Goal: Use online tool/utility: Utilize a website feature to perform a specific function

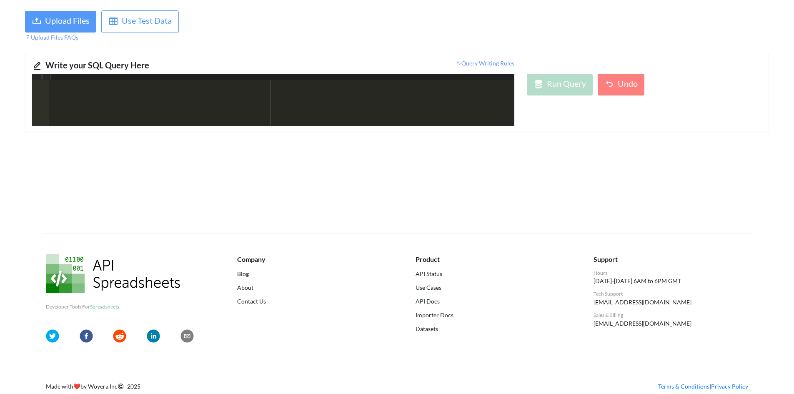
scroll to position [57, 0]
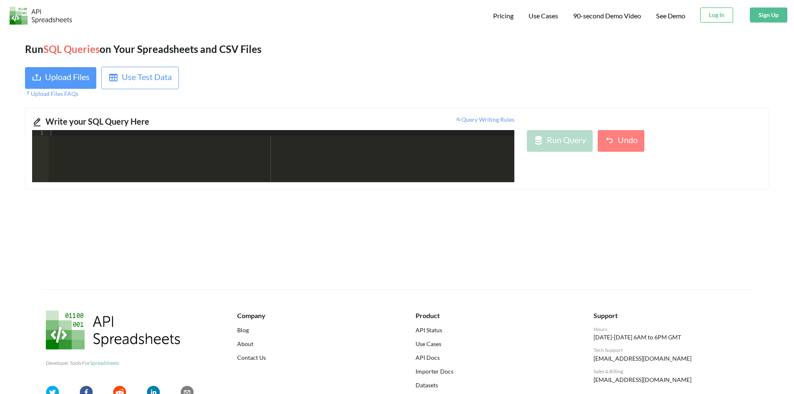
click at [215, 157] on div at bounding box center [282, 162] width 466 height 64
click at [53, 83] on div "Upload Files" at bounding box center [67, 77] width 45 height 15
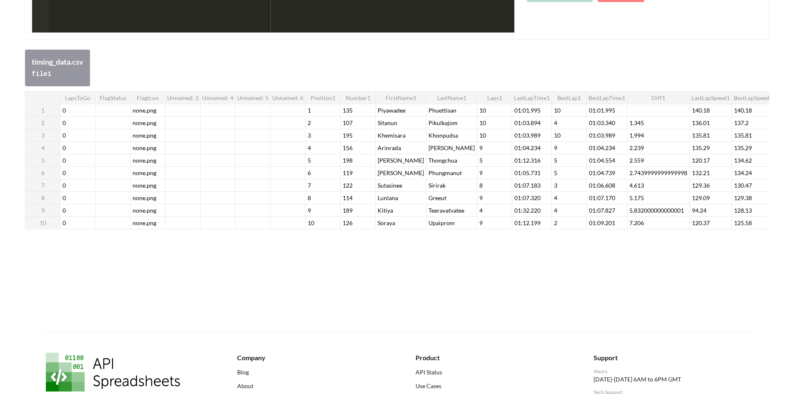
scroll to position [3, 0]
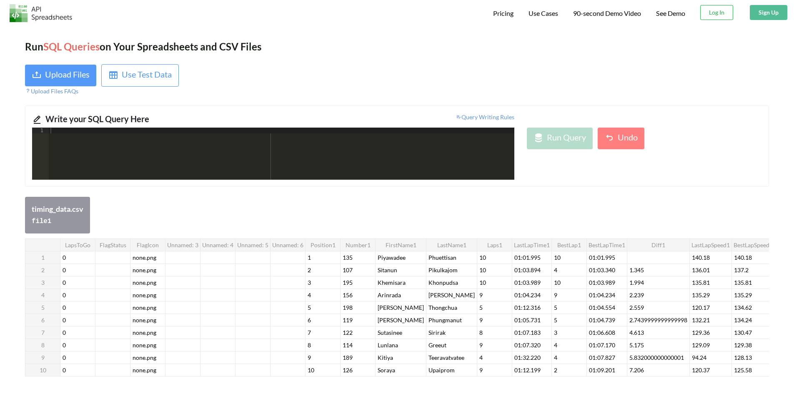
click at [177, 152] on div at bounding box center [282, 160] width 466 height 64
drag, startPoint x: 76, startPoint y: 133, endPoint x: 138, endPoint y: 133, distance: 61.7
click at [138, 133] on div "Select * , { fn data ( BestLapTime1 ) } as best" at bounding box center [282, 160] width 466 height 64
drag, startPoint x: 82, startPoint y: 132, endPoint x: 75, endPoint y: 130, distance: 7.3
click at [81, 132] on div "Select * , { fn data ( BestLapTime1 ) } as best" at bounding box center [282, 154] width 466 height 52
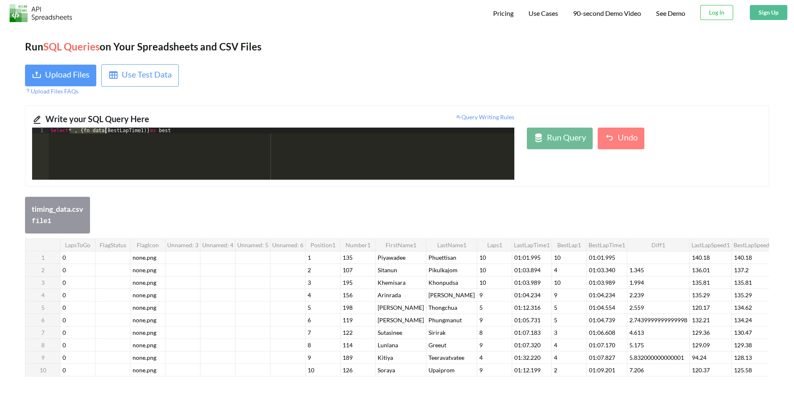
drag, startPoint x: 69, startPoint y: 130, endPoint x: 105, endPoint y: 130, distance: 35.4
click at [105, 130] on div "Select * , { fn data ( BestLapTime1 ) } as best" at bounding box center [282, 160] width 466 height 64
click at [107, 129] on div "Select BestLapTime1 ) } as best" at bounding box center [282, 160] width 466 height 64
click at [109, 130] on div "Select BestLapTime1 ) } as best" at bounding box center [282, 160] width 466 height 64
click at [148, 126] on div "Write your SQL Query Here" at bounding box center [156, 120] width 222 height 15
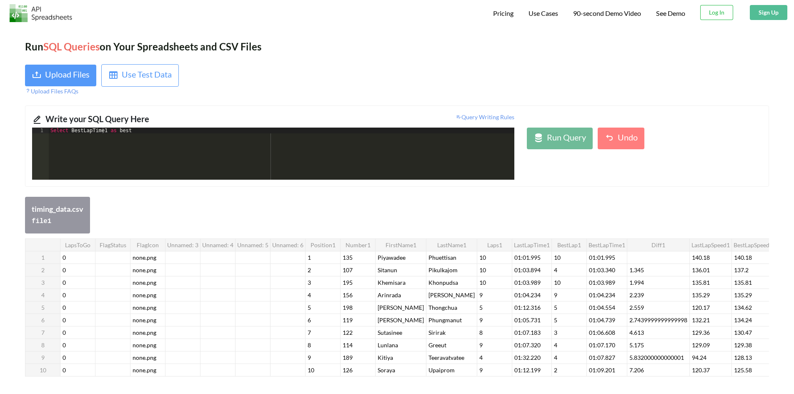
click at [138, 130] on div "Select BestLapTime1 as best" at bounding box center [282, 160] width 466 height 64
click at [559, 138] on div "Run Query" at bounding box center [566, 138] width 39 height 15
click at [527, 128] on button "Run Query" at bounding box center [560, 139] width 66 height 22
click at [313, 144] on div "Select BestLapTime1" at bounding box center [282, 160] width 466 height 64
click at [550, 139] on div "Run Query" at bounding box center [566, 138] width 39 height 15
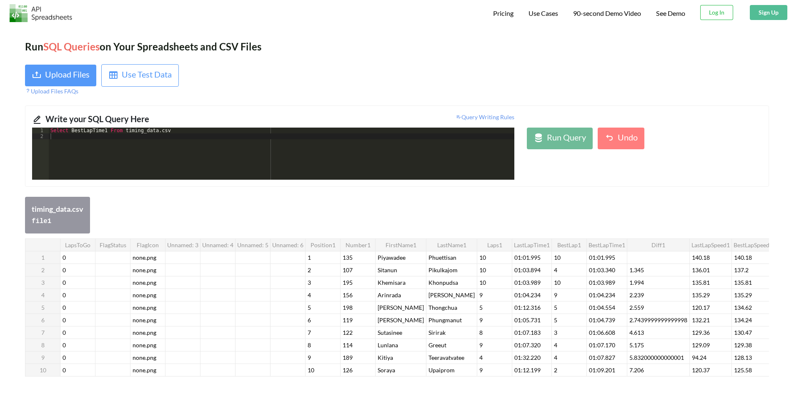
click at [95, 138] on div "Select BestLapTime1 From timing_data . csv" at bounding box center [282, 160] width 466 height 64
drag, startPoint x: 69, startPoint y: 129, endPoint x: 102, endPoint y: 130, distance: 32.9
click at [102, 130] on div "Select BestLapTime1 From timing_data . csv" at bounding box center [282, 160] width 466 height 64
click at [554, 139] on div "Run Query" at bounding box center [566, 138] width 39 height 15
click at [113, 147] on div "Select * From timing_data . csv" at bounding box center [282, 160] width 466 height 64
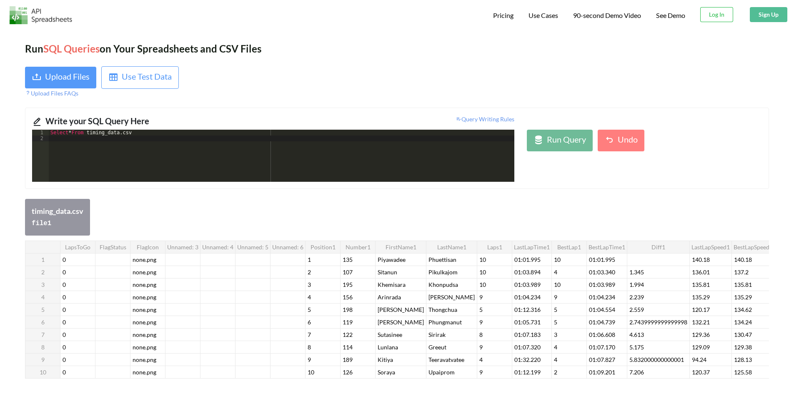
scroll to position [0, 0]
click at [504, 121] on span "Query Writing Rules" at bounding box center [485, 119] width 59 height 7
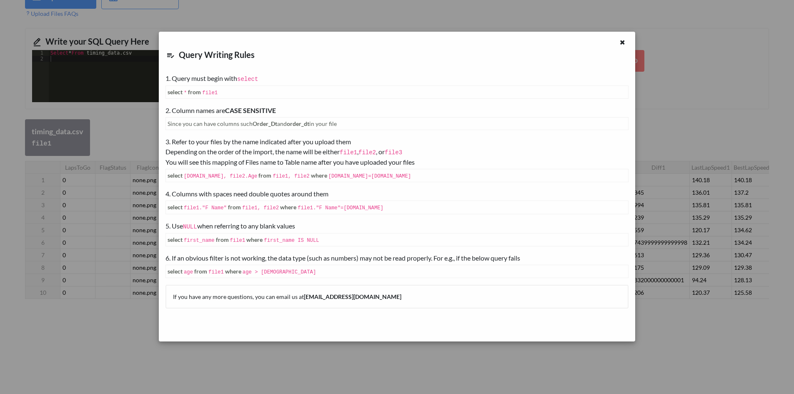
scroll to position [42, 0]
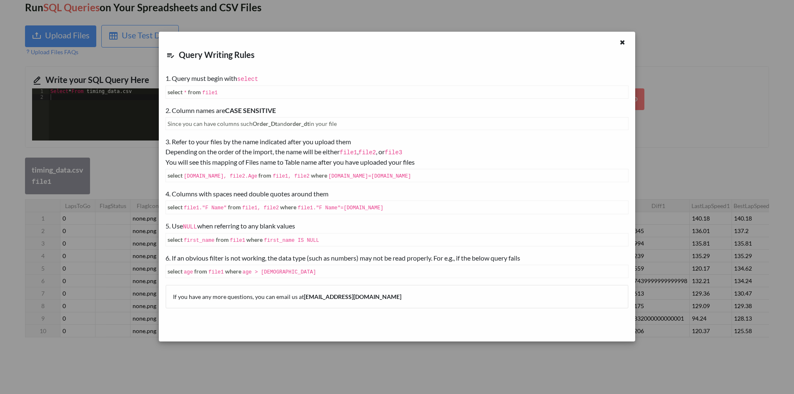
click at [214, 95] on code "file1" at bounding box center [209, 93] width 15 height 6
copy code "file1"
click at [84, 100] on div "Query Writing Rules 1. Query must begin with select select * from file1 2. Colu…" at bounding box center [397, 197] width 794 height 394
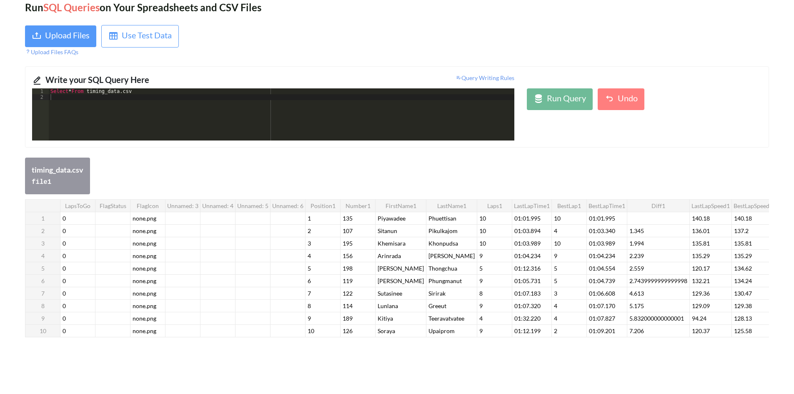
click at [91, 92] on div "Select * From timing_data . csv" at bounding box center [282, 120] width 466 height 64
drag, startPoint x: 90, startPoint y: 91, endPoint x: 223, endPoint y: 87, distance: 132.6
click at [221, 88] on div "Write your SQL Query Here Query Writing Rules 1 2 Select * From timing_data . c…" at bounding box center [397, 106] width 744 height 81
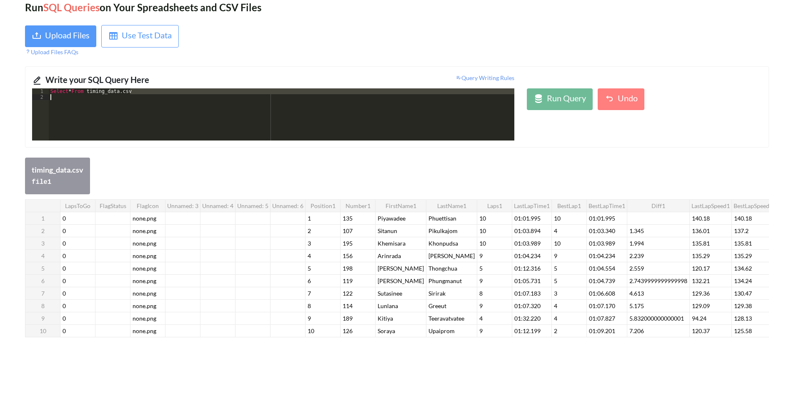
drag, startPoint x: 186, startPoint y: 90, endPoint x: 183, endPoint y: 96, distance: 6.7
click at [183, 96] on div "Select * From timing_data . csv" at bounding box center [282, 120] width 466 height 64
click at [161, 92] on div "Select * From timing_data . csv" at bounding box center [282, 114] width 466 height 52
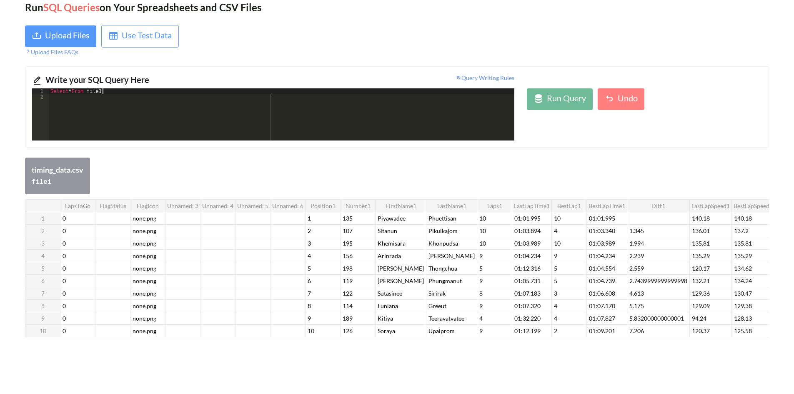
click at [552, 111] on div "Run Query Undo" at bounding box center [645, 114] width 248 height 52
click at [560, 101] on div "Run Query" at bounding box center [566, 99] width 39 height 15
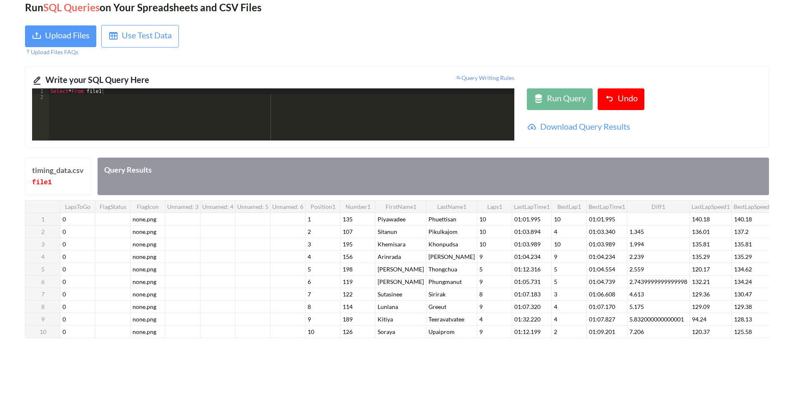
click at [72, 90] on div "Select * From file1" at bounding box center [282, 120] width 466 height 64
click at [567, 92] on div "Run Query" at bounding box center [566, 99] width 39 height 15
click at [73, 89] on div "Select * BestLapTime1 From file1" at bounding box center [282, 120] width 466 height 64
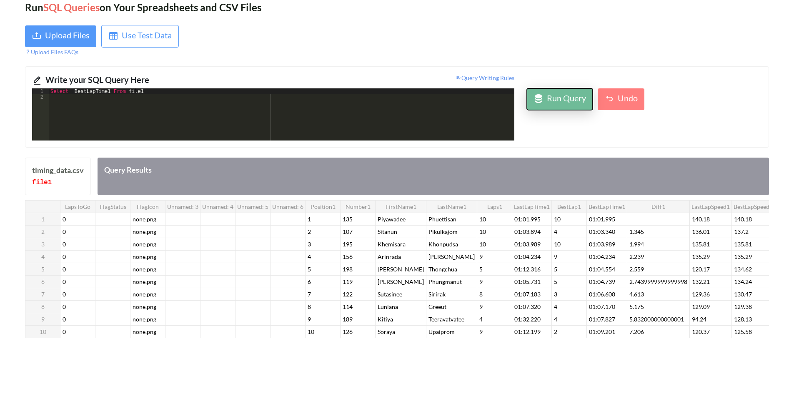
click at [552, 99] on div "Run Query" at bounding box center [566, 99] width 39 height 15
